Goal: Task Accomplishment & Management: Manage account settings

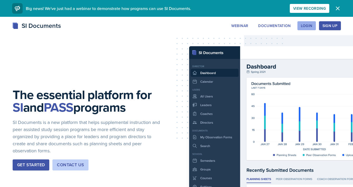
click at [311, 26] on div "Login" at bounding box center [307, 26] width 12 height 4
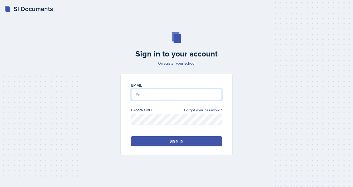
click at [183, 90] on input "email" at bounding box center [176, 94] width 91 height 11
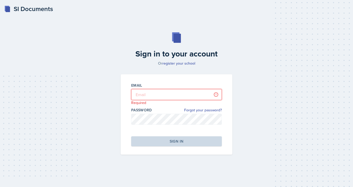
type input "[EMAIL_ADDRESS][DOMAIN_NAME]"
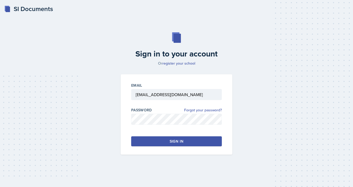
click at [176, 142] on div "Sign in" at bounding box center [177, 141] width 14 height 5
